Goal: Task Accomplishment & Management: Complete application form

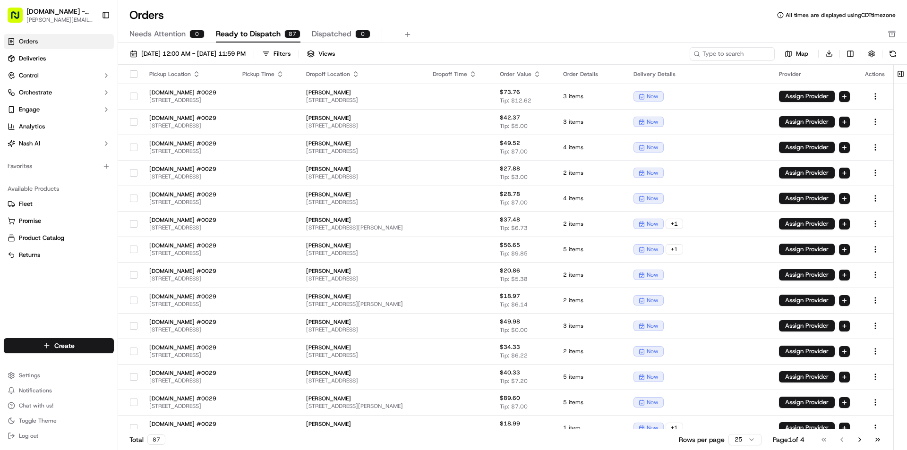
click at [40, 41] on link "Orders" at bounding box center [59, 41] width 110 height 15
click at [38, 56] on span "Deliveries" at bounding box center [32, 58] width 27 height 9
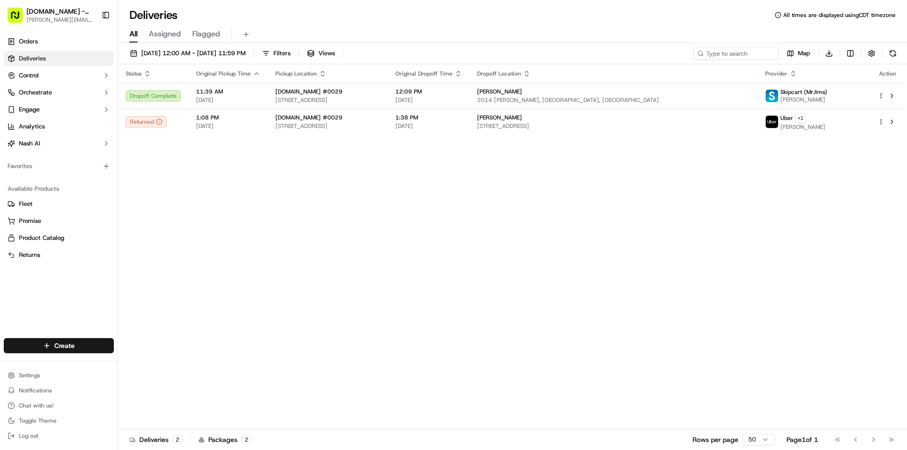
click at [76, 59] on link "Deliveries" at bounding box center [59, 58] width 110 height 15
click at [67, 346] on html "MrJims.Pizza - Grand Prairie darren.wick@hotmail.com Toggle Sidebar Orders Deli…" at bounding box center [453, 225] width 907 height 450
click at [160, 363] on link "Delivery" at bounding box center [170, 363] width 105 height 17
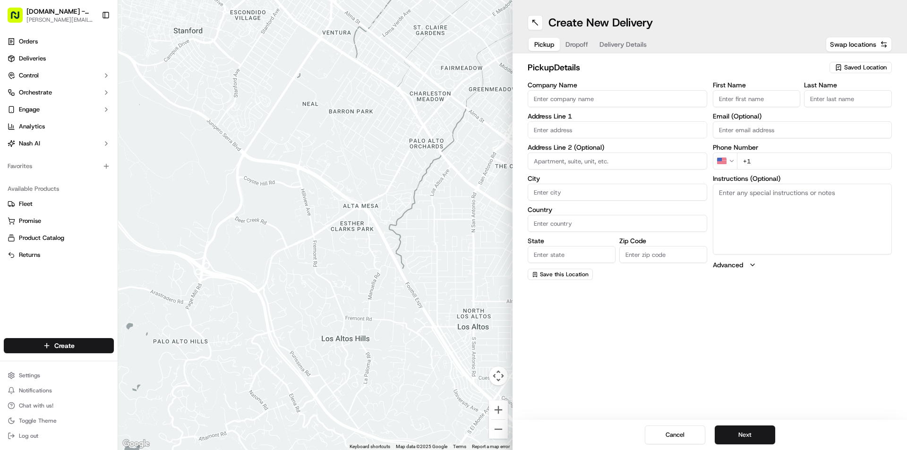
click at [590, 94] on input "Company Name" at bounding box center [618, 98] width 180 height 17
type input "Mr Jims Pizza"
click at [598, 134] on input "text" at bounding box center [618, 129] width 180 height 17
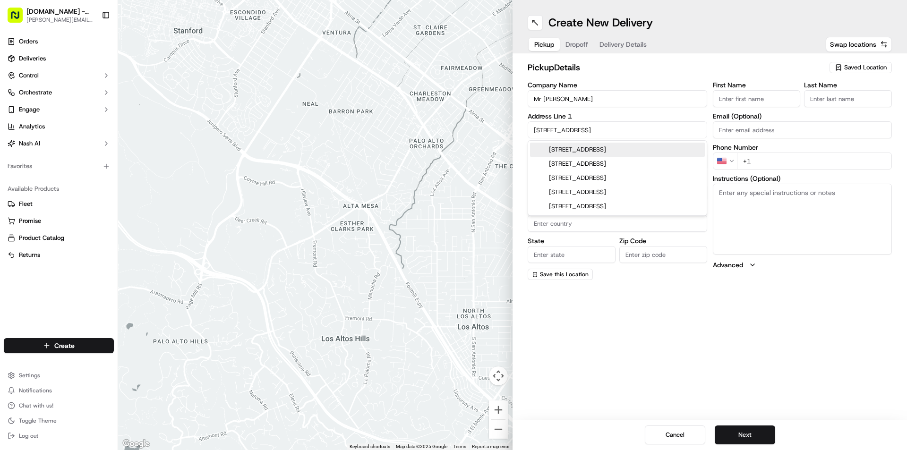
click at [628, 150] on div "553 W Pioneer Pkwy, Grand Prairie, TX" at bounding box center [617, 150] width 175 height 14
type input "[STREET_ADDRESS]"
type input "Grand Prairie"
type input "United States"
type input "TX"
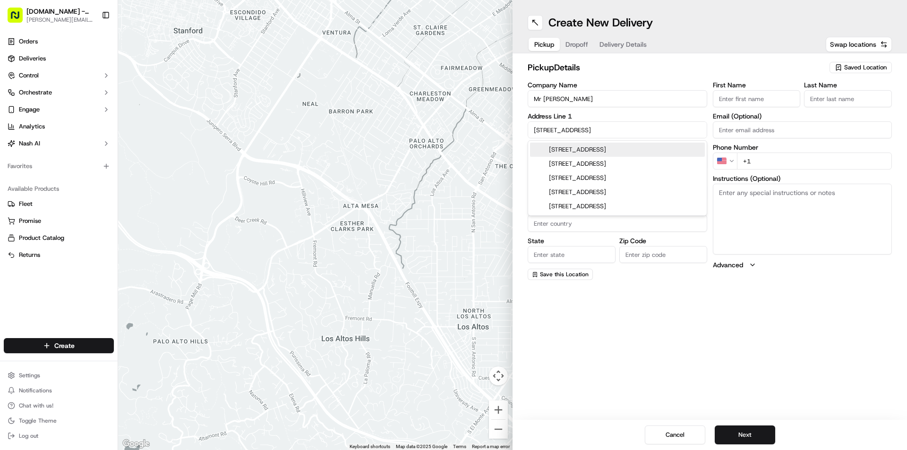
type input "75052"
type input "553 West Pioneer Parkway"
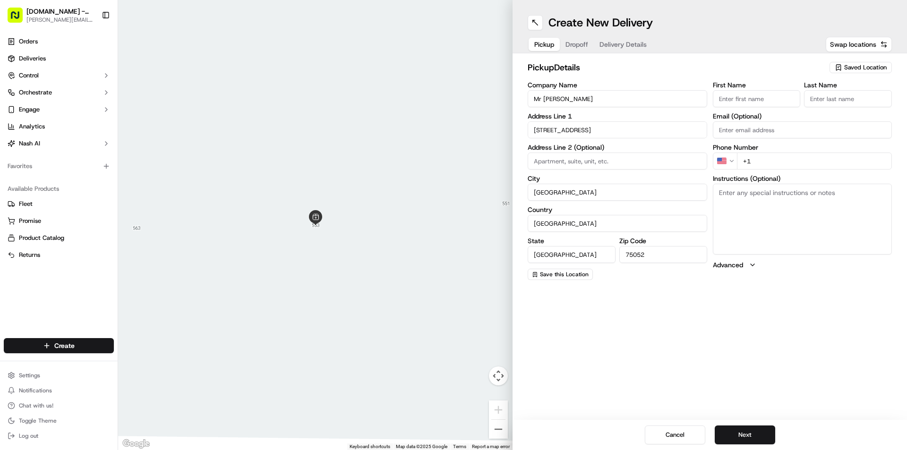
click at [768, 99] on input "First Name" at bounding box center [757, 98] width 88 height 17
type input "QUINTIN"
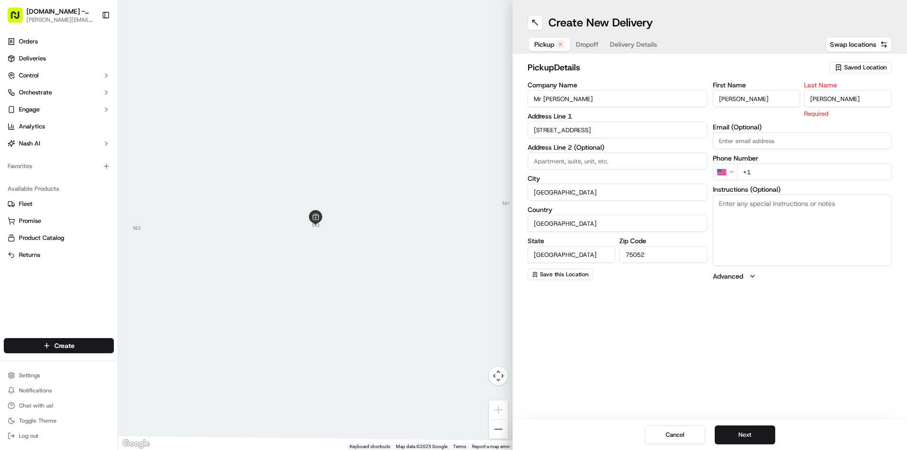
type input "JONES"
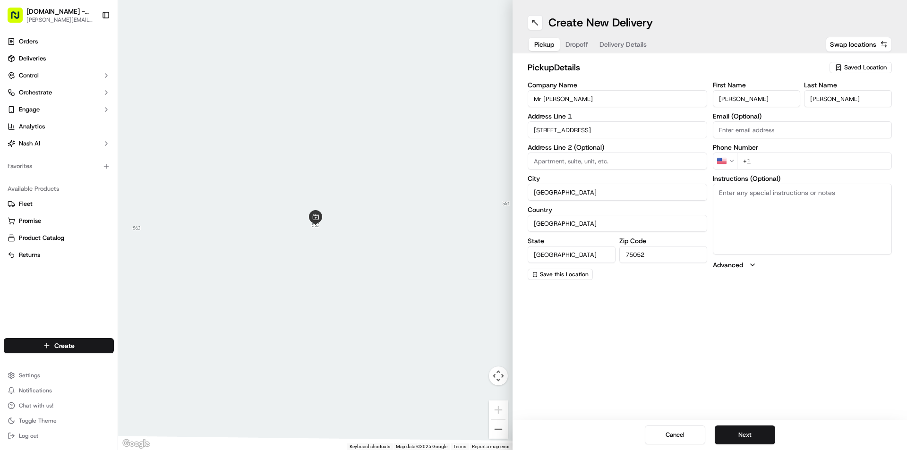
click at [773, 168] on input "+1" at bounding box center [814, 161] width 155 height 17
type input "+1 214 714 0185"
click at [764, 193] on textarea "Instructions (Optional)" at bounding box center [803, 219] width 180 height 71
click at [739, 429] on button "Next" at bounding box center [745, 435] width 60 height 19
click at [46, 56] on link "Deliveries" at bounding box center [59, 58] width 110 height 15
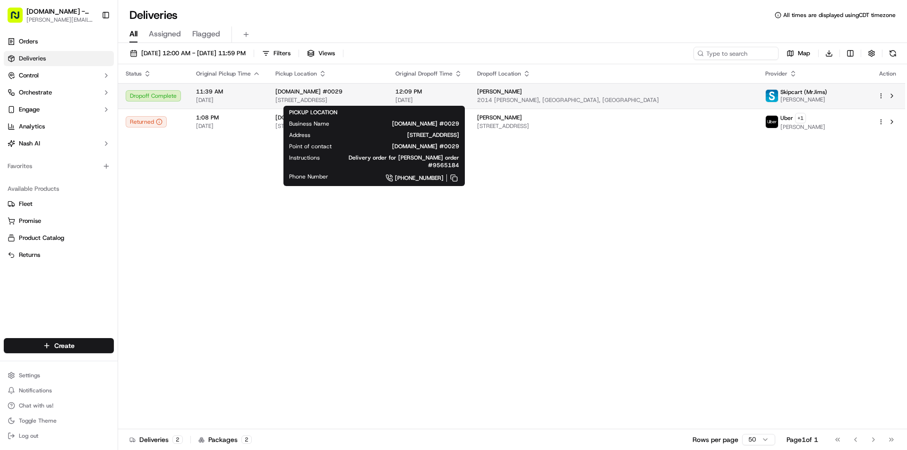
click at [380, 94] on div "[DOMAIN_NAME] #0029" at bounding box center [328, 92] width 105 height 8
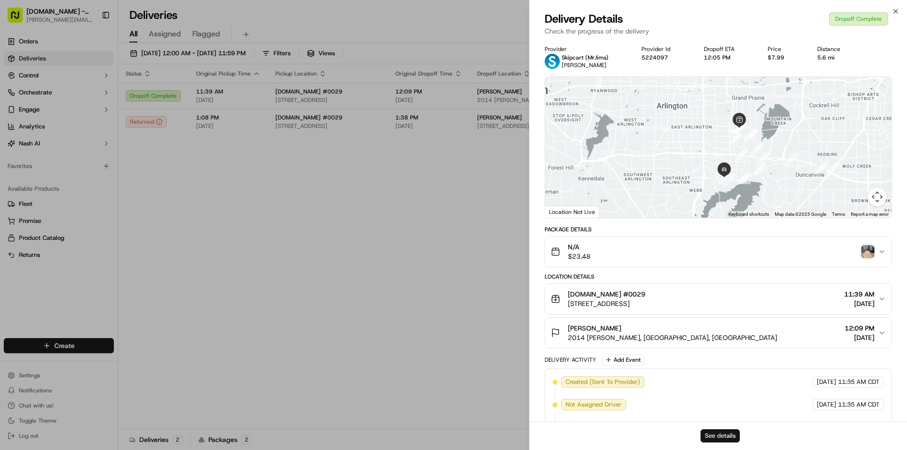
click at [707, 434] on button "See details" at bounding box center [720, 436] width 39 height 13
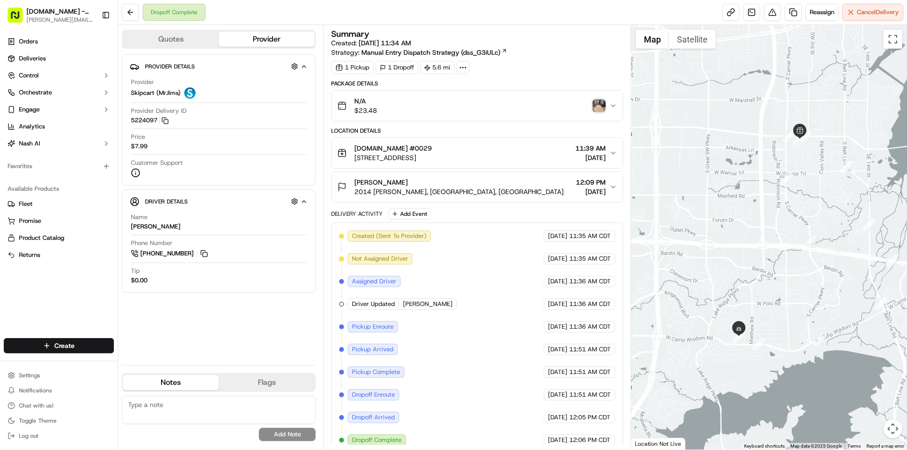
click at [461, 71] on icon at bounding box center [463, 67] width 9 height 9
click at [560, 61] on div "1 Pickup 1 Dropoff 5.6 mi" at bounding box center [477, 67] width 292 height 13
click at [466, 68] on circle at bounding box center [466, 67] width 1 height 1
click at [302, 63] on icon "button" at bounding box center [304, 67] width 7 height 8
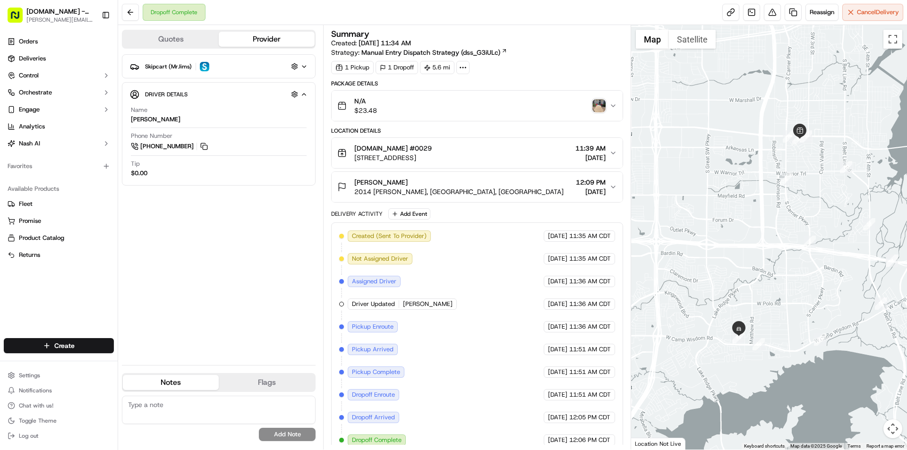
click at [303, 64] on icon "button" at bounding box center [304, 67] width 7 height 8
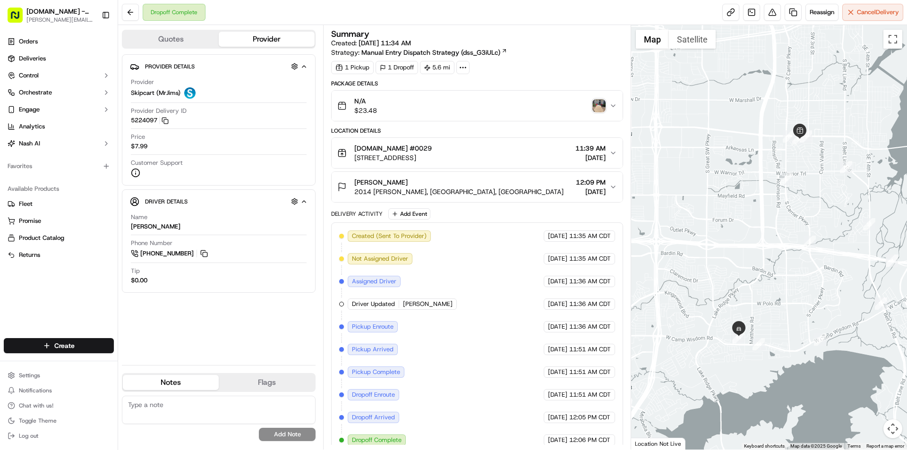
click at [42, 50] on ul "Orders Deliveries Control Orchestrate Engage Analytics [PERSON_NAME]" at bounding box center [59, 92] width 110 height 117
click at [45, 60] on span "Deliveries" at bounding box center [32, 58] width 27 height 9
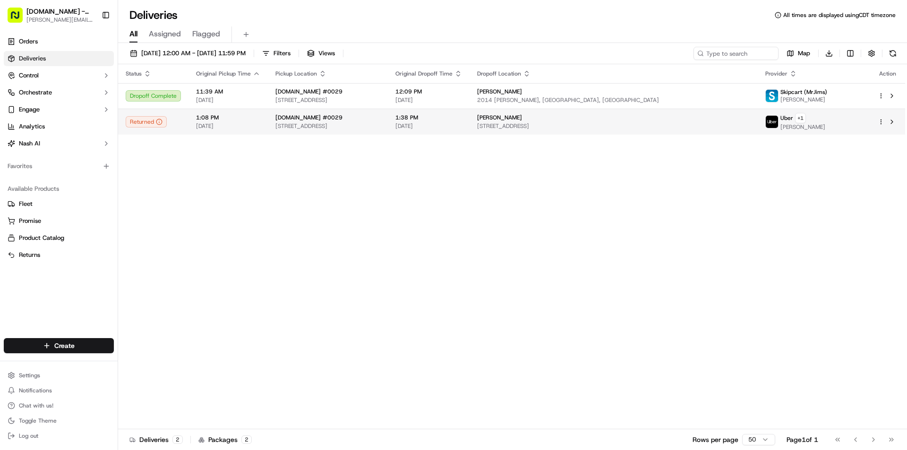
click at [380, 118] on div "[DOMAIN_NAME] #0029" at bounding box center [328, 118] width 105 height 8
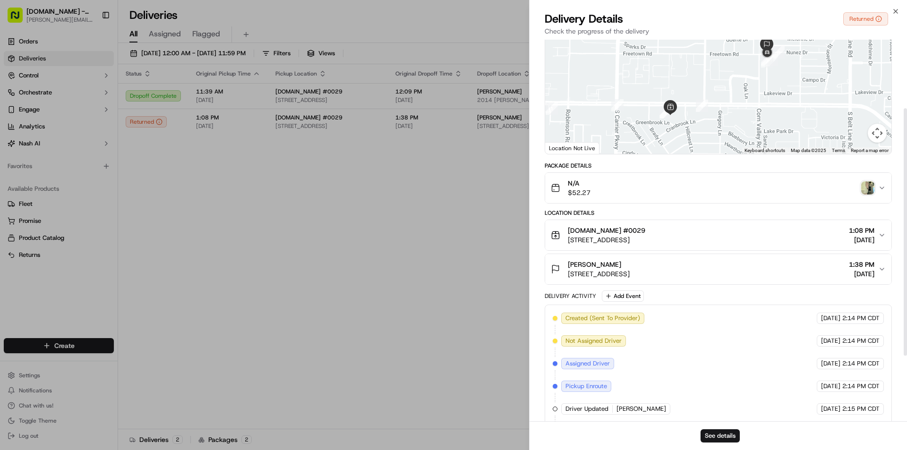
scroll to position [142, 0]
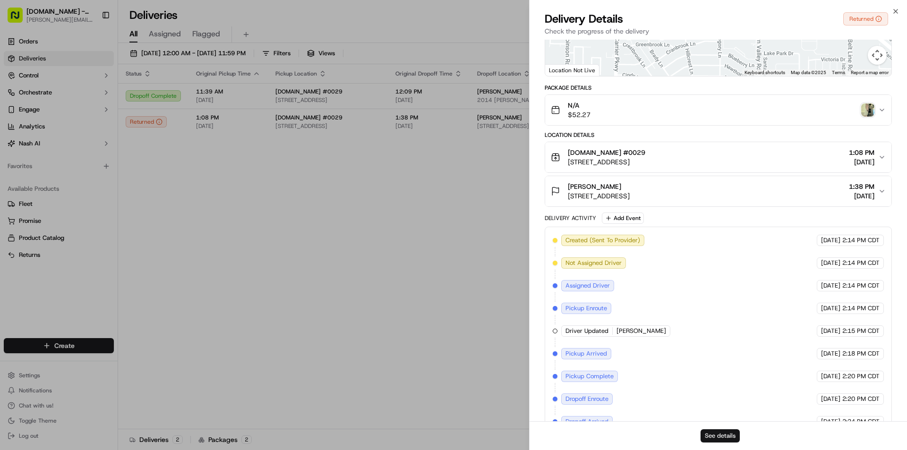
click at [715, 435] on button "See details" at bounding box center [720, 436] width 39 height 13
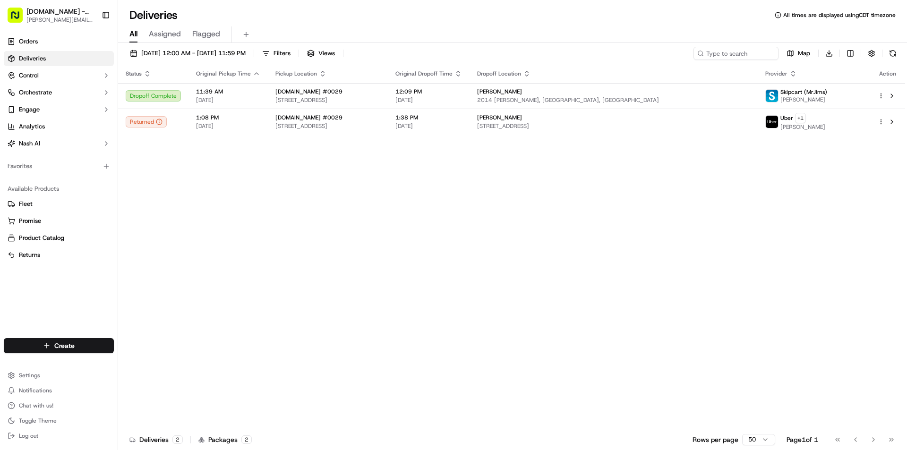
click at [86, 16] on span "[DOMAIN_NAME] - [GEOGRAPHIC_DATA]" at bounding box center [60, 11] width 68 height 9
click at [108, 13] on button "Toggle Sidebar" at bounding box center [106, 15] width 16 height 16
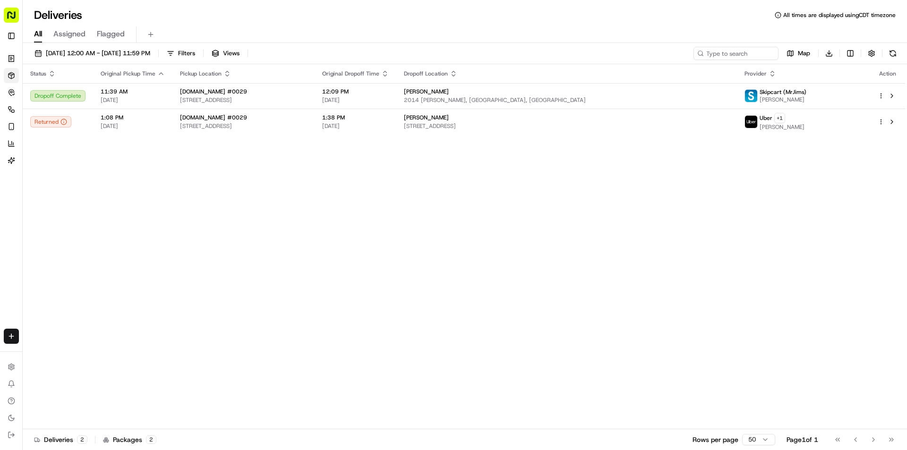
click at [156, 302] on div "Status Original Pickup Time Pickup Location Original Dropoff Time Dropoff Locat…" at bounding box center [464, 246] width 883 height 365
click at [9, 17] on rect "button" at bounding box center [11, 15] width 15 height 15
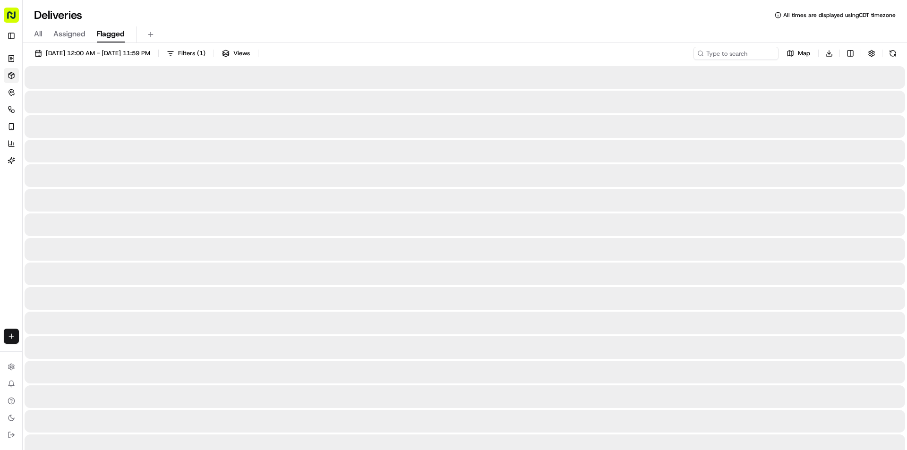
click at [108, 35] on span "Flagged" at bounding box center [111, 33] width 28 height 11
click at [37, 32] on span "All" at bounding box center [38, 33] width 8 height 11
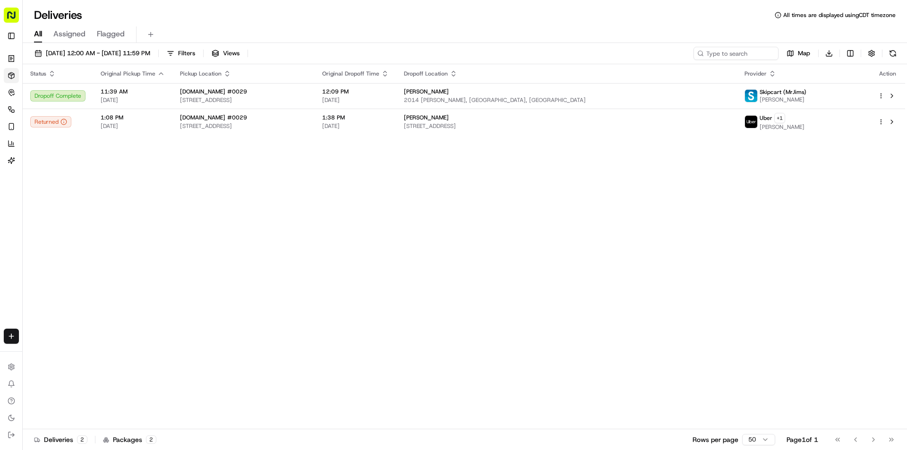
click at [9, 13] on rect "button" at bounding box center [11, 15] width 15 height 15
click at [15, 60] on link "Orders" at bounding box center [11, 58] width 15 height 15
